Goal: Information Seeking & Learning: Learn about a topic

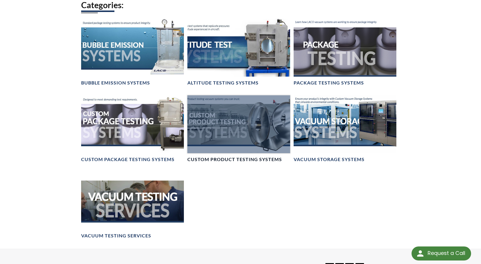
click at [242, 159] on h4 "Custom Product Testing Systems" at bounding box center [234, 159] width 95 height 6
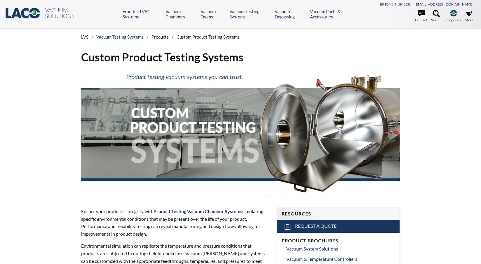
select select "Language Translate Widget"
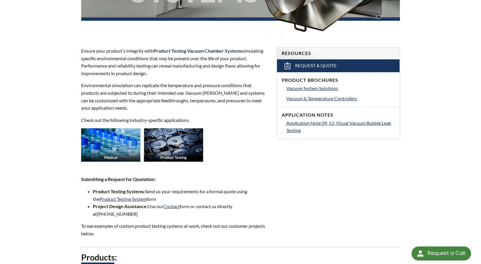
scroll to position [175, 0]
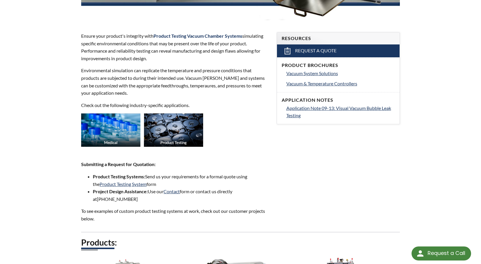
click at [169, 142] on img at bounding box center [173, 129] width 59 height 33
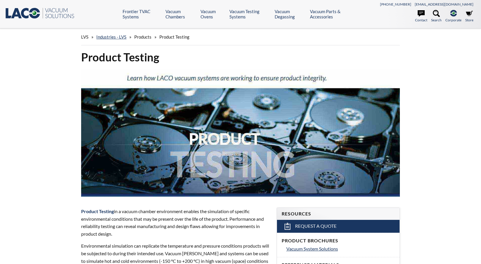
select select "Language Translate Widget"
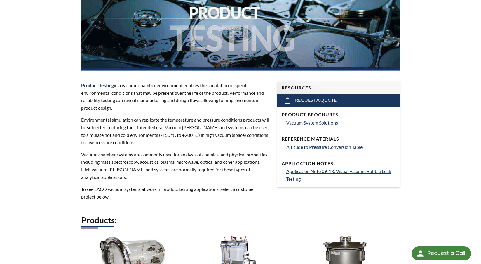
scroll to position [146, 0]
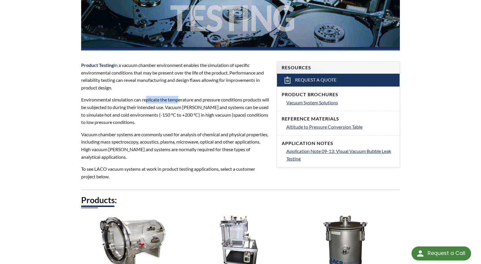
drag, startPoint x: 146, startPoint y: 102, endPoint x: 180, endPoint y: 100, distance: 34.8
click at [180, 100] on p "Environmental simulation can replicate the temperature and pressure conditions …" at bounding box center [175, 111] width 188 height 30
drag, startPoint x: 106, startPoint y: 113, endPoint x: 116, endPoint y: 114, distance: 10.6
click at [116, 114] on p "Environmental simulation can replicate the temperature and pressure conditions …" at bounding box center [175, 111] width 188 height 30
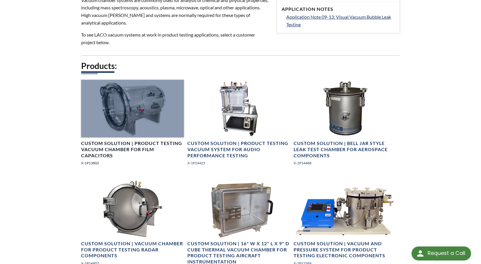
scroll to position [263, 0]
